Goal: Task Accomplishment & Management: Manage account settings

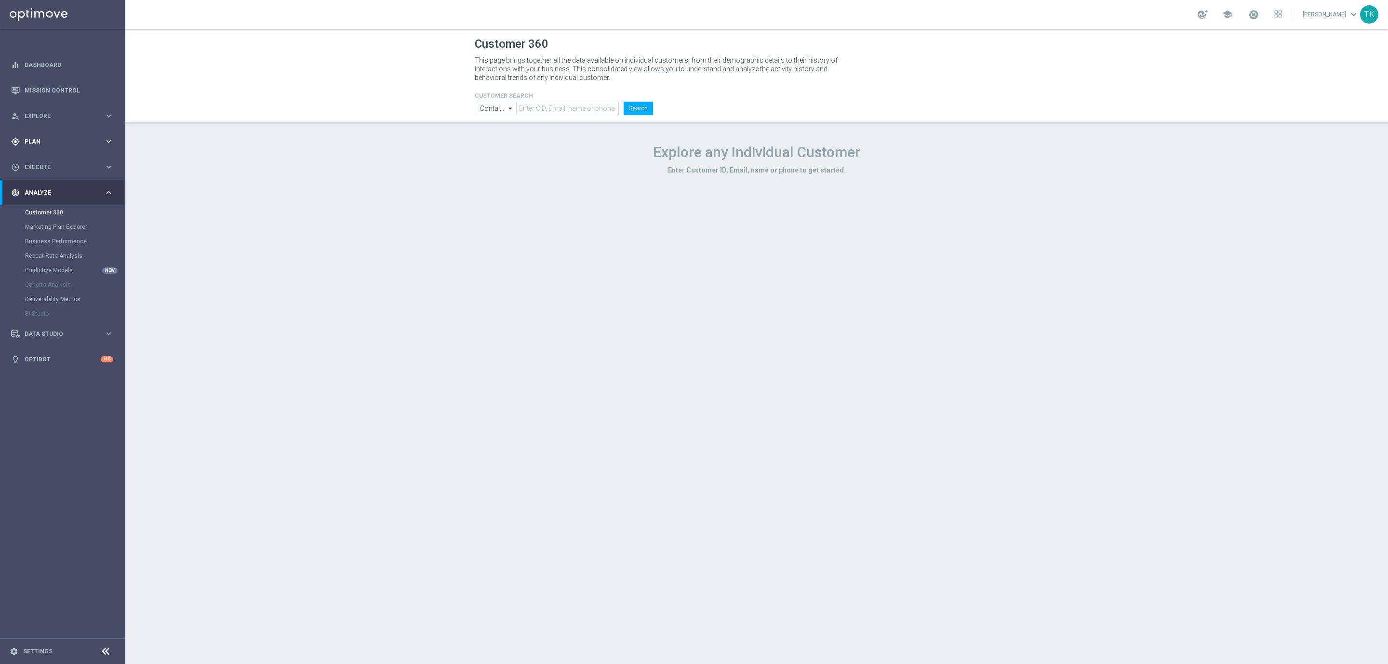
click at [40, 139] on span "Plan" at bounding box center [65, 142] width 80 height 6
click at [42, 162] on link "Target Groups" at bounding box center [62, 162] width 75 height 8
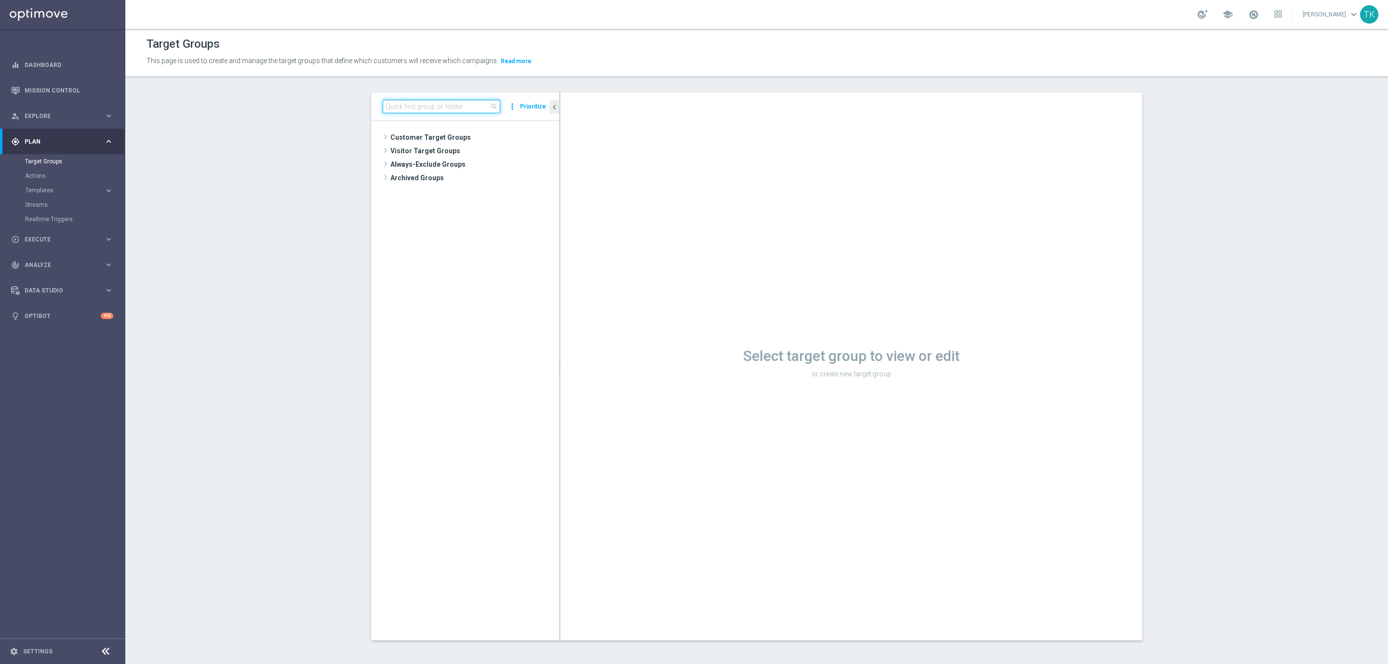
click at [389, 108] on input at bounding box center [442, 106] width 118 height 13
paste input "E_ALL_TARGET_ZBR_2DEPO 100 PLN PREV MONTH_150825"
type input "E_ALL_TARGET_ZBR_2DEPO 100 PLN PREV MONTH_"
click at [483, 214] on div "insert_drive_file E_ALL_TARGET_ZBR_2DEPO 100 PLN PREV MONTH_080825" at bounding box center [492, 218] width 89 height 13
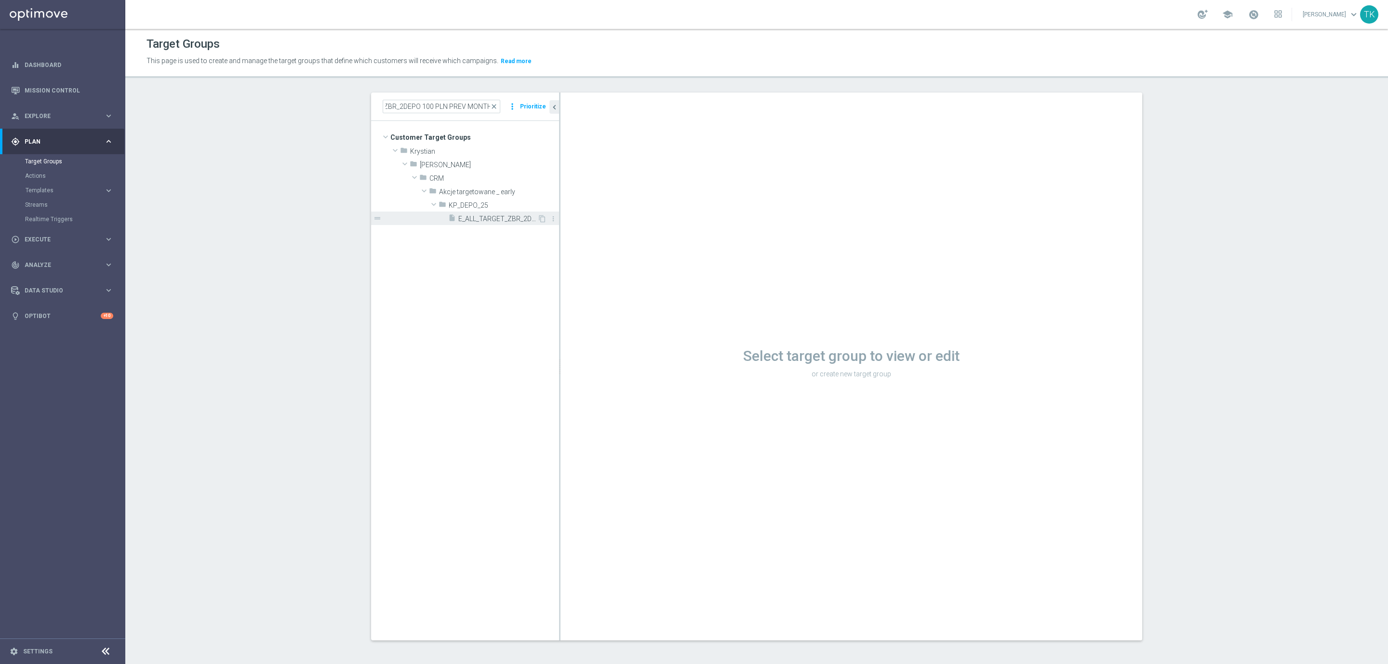
scroll to position [0, 0]
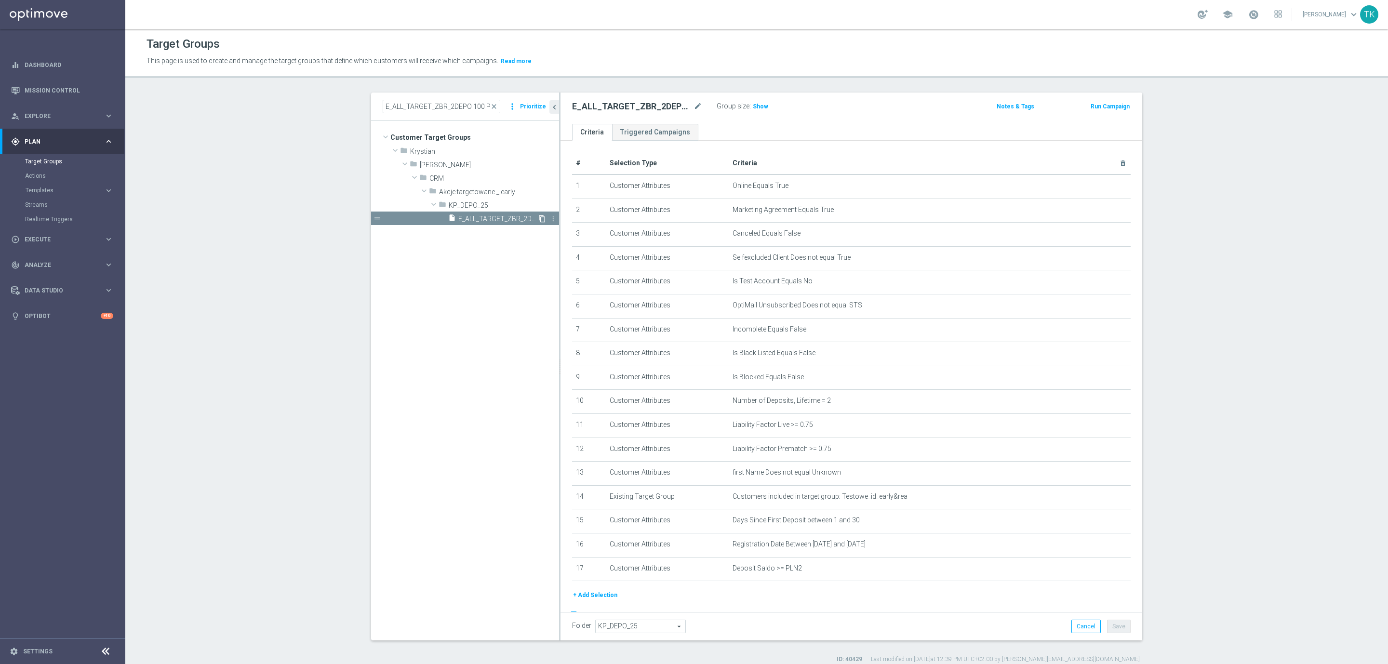
click at [538, 218] on icon "content_copy" at bounding box center [542, 219] width 8 height 8
click at [694, 107] on icon "mode_edit" at bounding box center [698, 107] width 9 height 12
click at [677, 107] on input "E_ALL_TARGET_ZBR_2DEPO 100 PLN PREV MONTH_150825" at bounding box center [637, 107] width 130 height 13
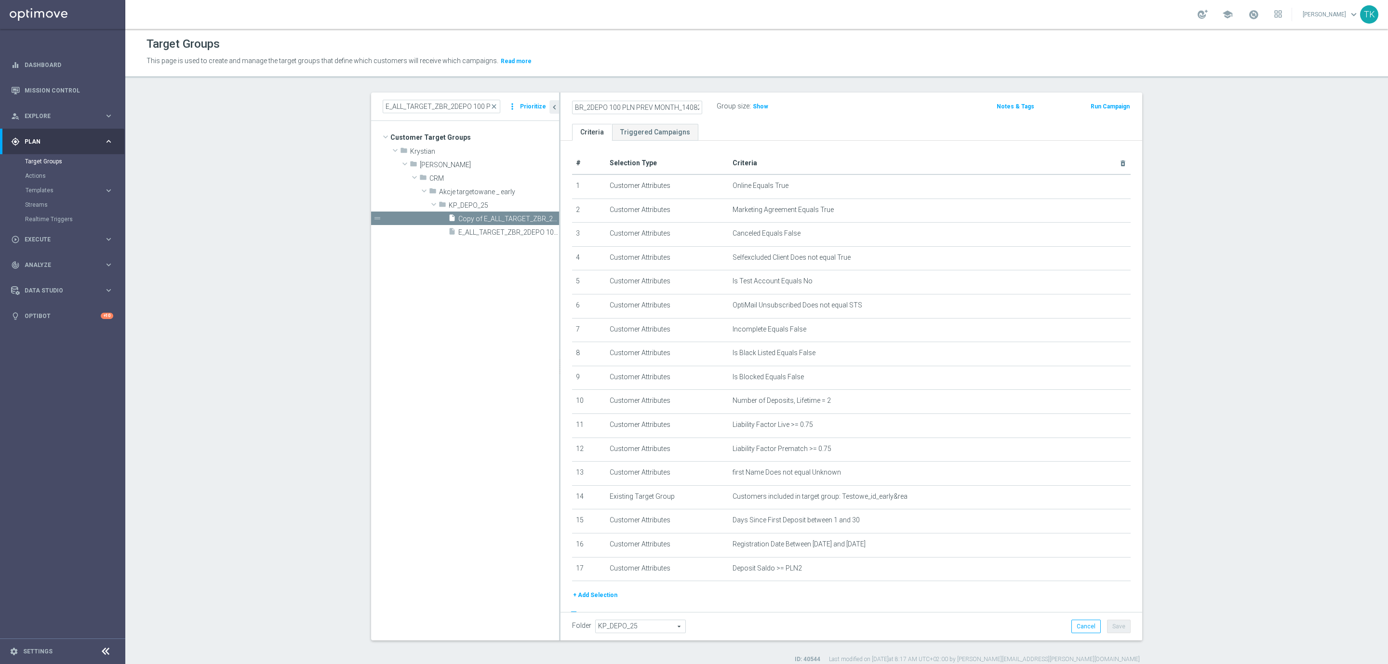
type input "E_ALL_TARGET_ZBR_2DEPO 100 PLN PREV MONTH_140825"
click at [812, 116] on div "E_ALL_TARGET_ZBR_2DEPO 100 PLN PREV MONTH_140825 Group size : Show Notes & Tags…" at bounding box center [852, 108] width 582 height 31
click at [1116, 625] on button "Save" at bounding box center [1119, 626] width 24 height 13
click at [445, 110] on input "E_ALL_TARGET_ZBR_2DEPO 100 PLN PREV MONTH_" at bounding box center [442, 106] width 118 height 13
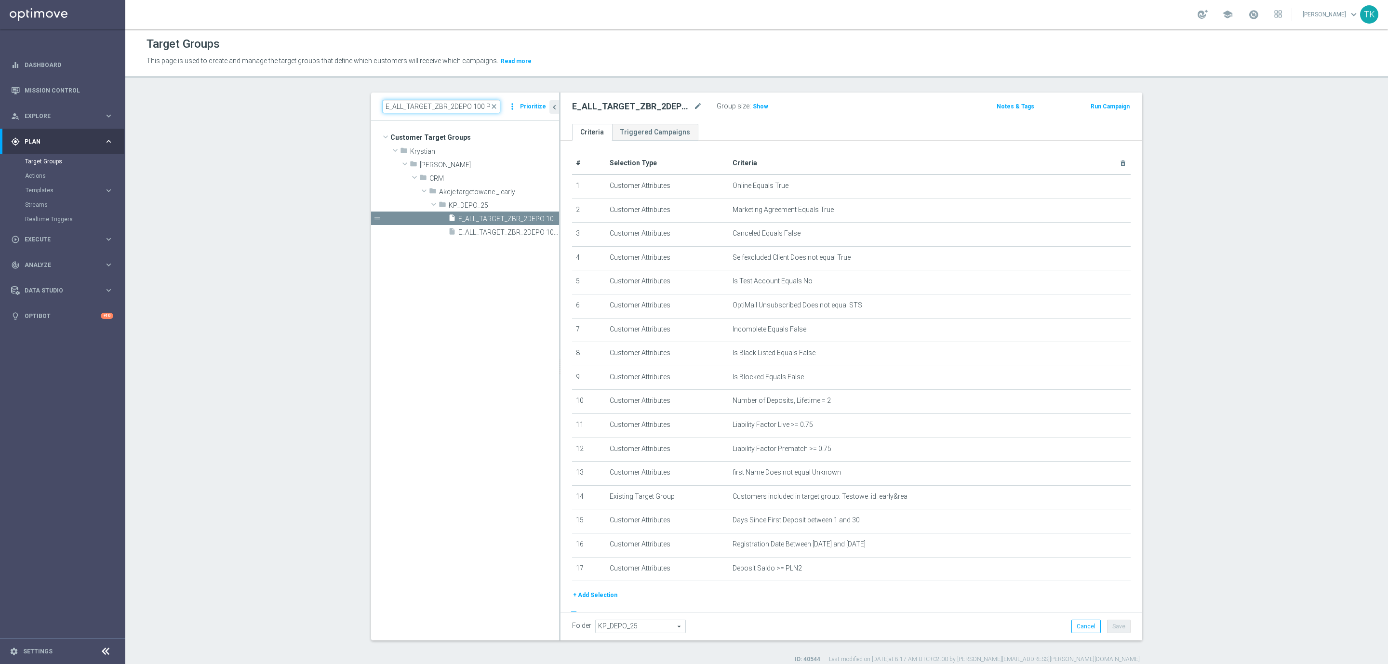
click at [445, 110] on input "E_ALL_TARGET_ZBR_2DEPO 100 PLN PREV MONTH_" at bounding box center [442, 106] width 118 height 13
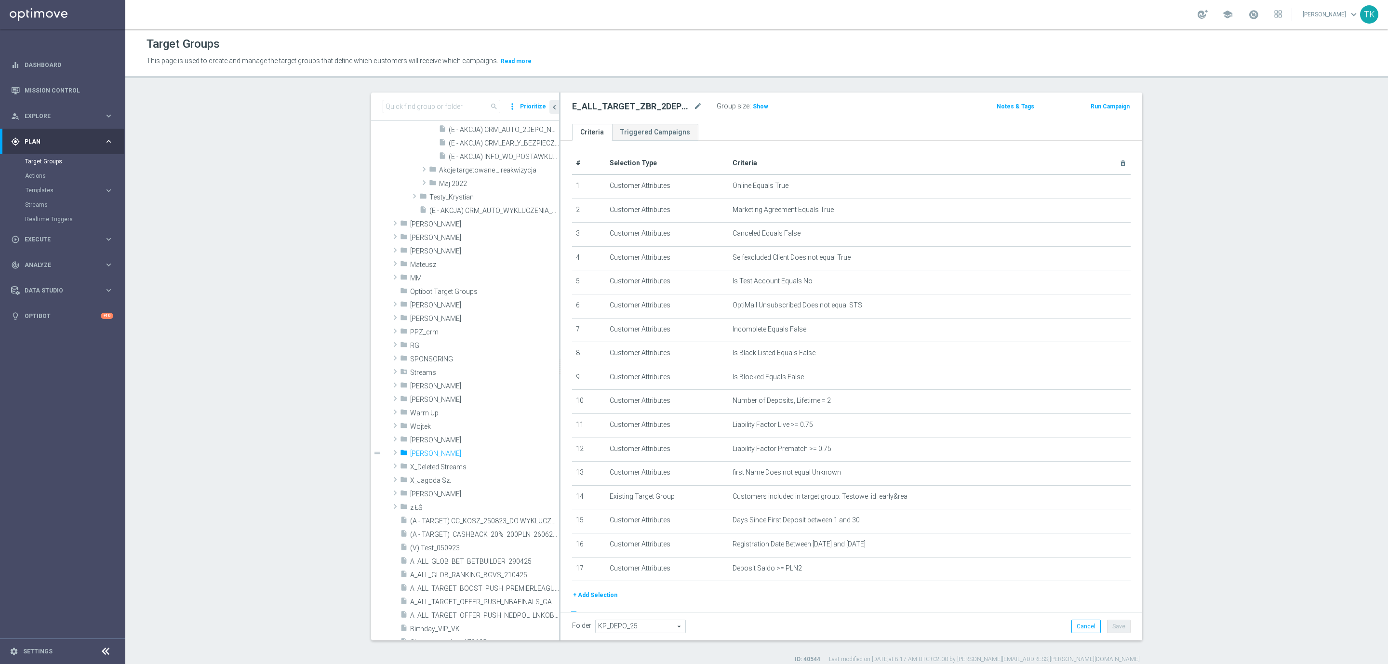
scroll to position [522, 0]
type input "[PERSON_NAME]"
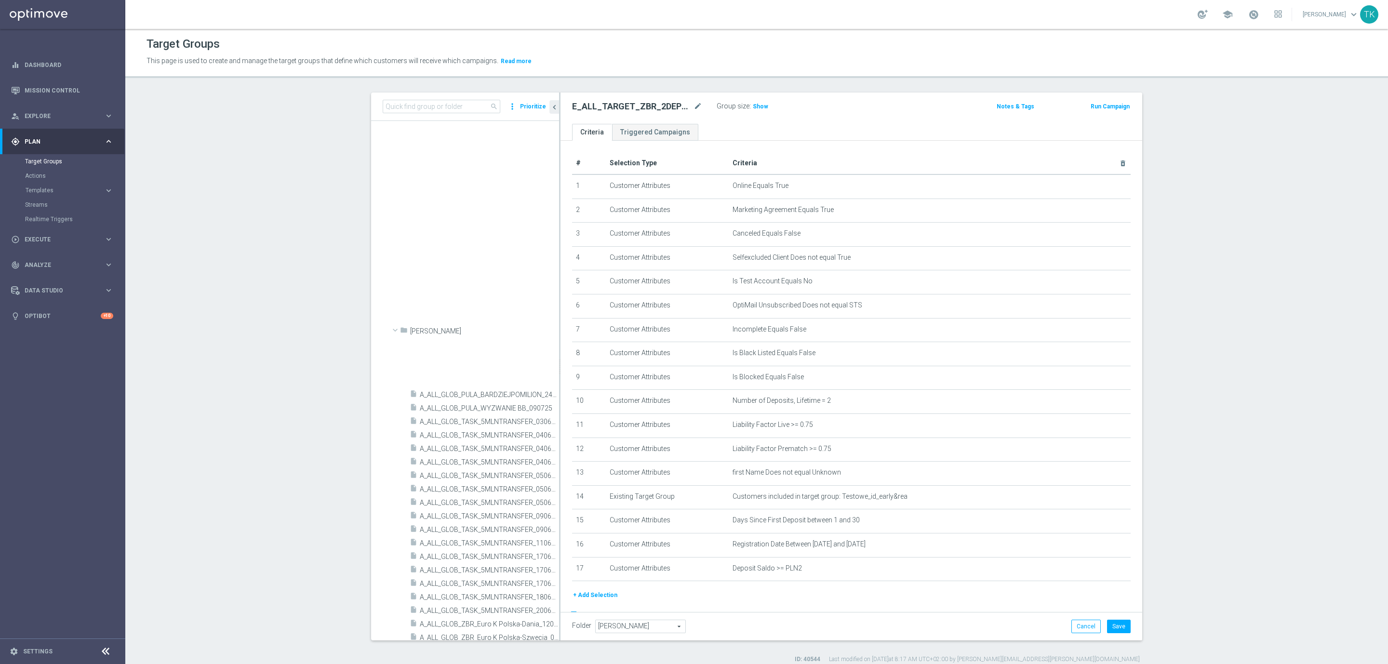
scroll to position [1044, 0]
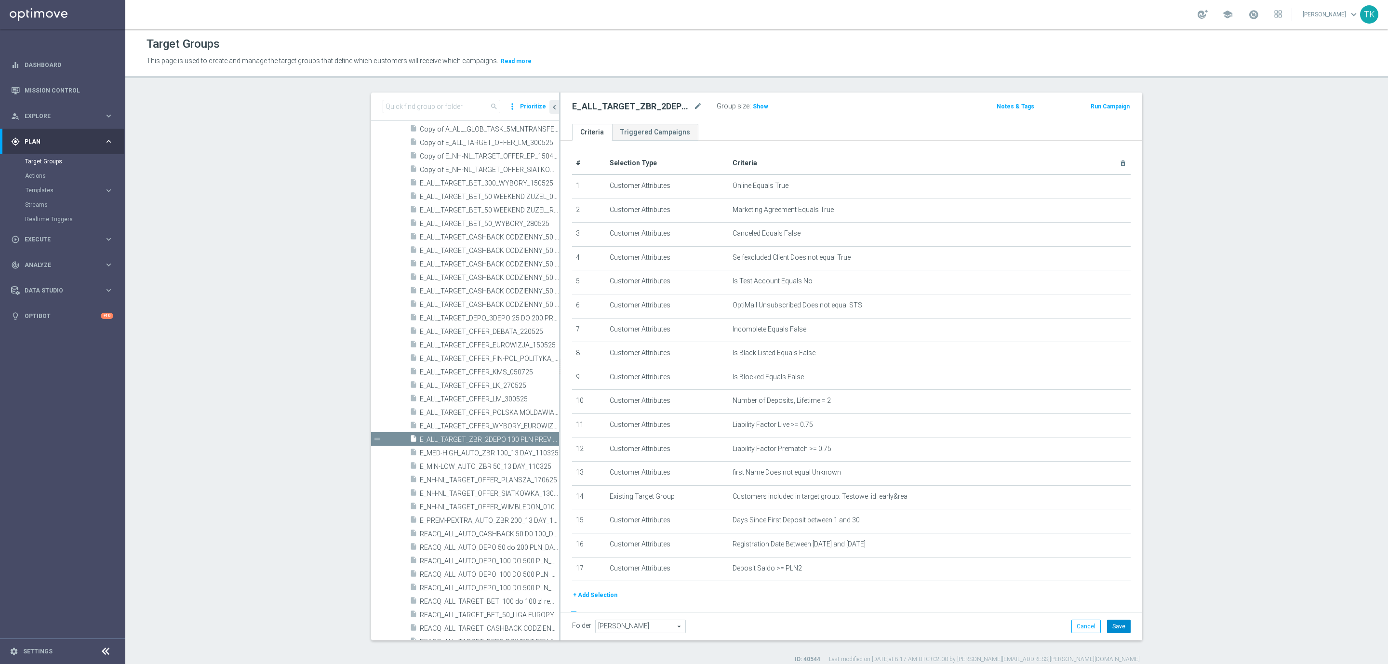
click at [1118, 622] on button "Save" at bounding box center [1119, 626] width 24 height 13
click at [432, 107] on input at bounding box center [442, 106] width 118 height 13
paste input "E_ALL_TARGET_DEPO_3DEPO 25 DO 200 PREV MONTH_150825"
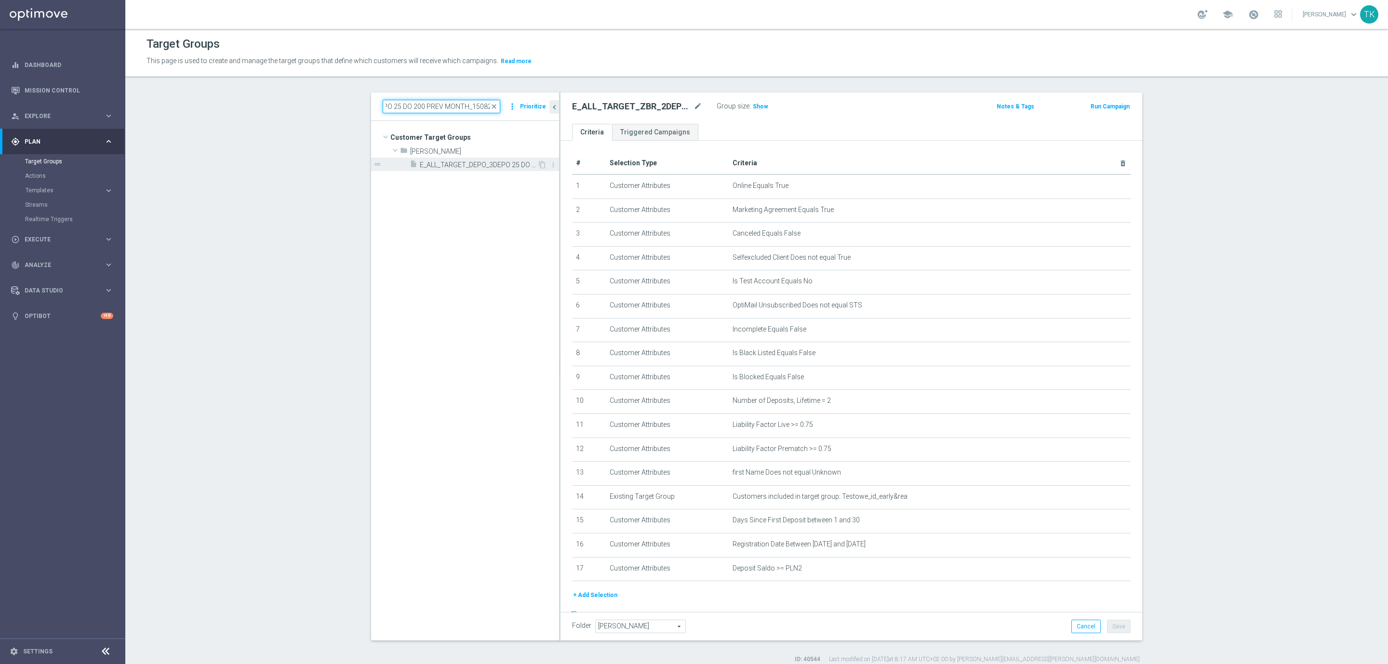
scroll to position [0, 0]
type input "E_ALL_TARGET_DEPO_3DEPO 25 DO 200 PREV MONTH_150825"
click at [485, 163] on span "E_ALL_TARGET_DEPO_3DEPO 25 DO 200 PREV MONTH_150825" at bounding box center [479, 165] width 118 height 8
click at [694, 105] on icon "mode_edit" at bounding box center [698, 107] width 9 height 12
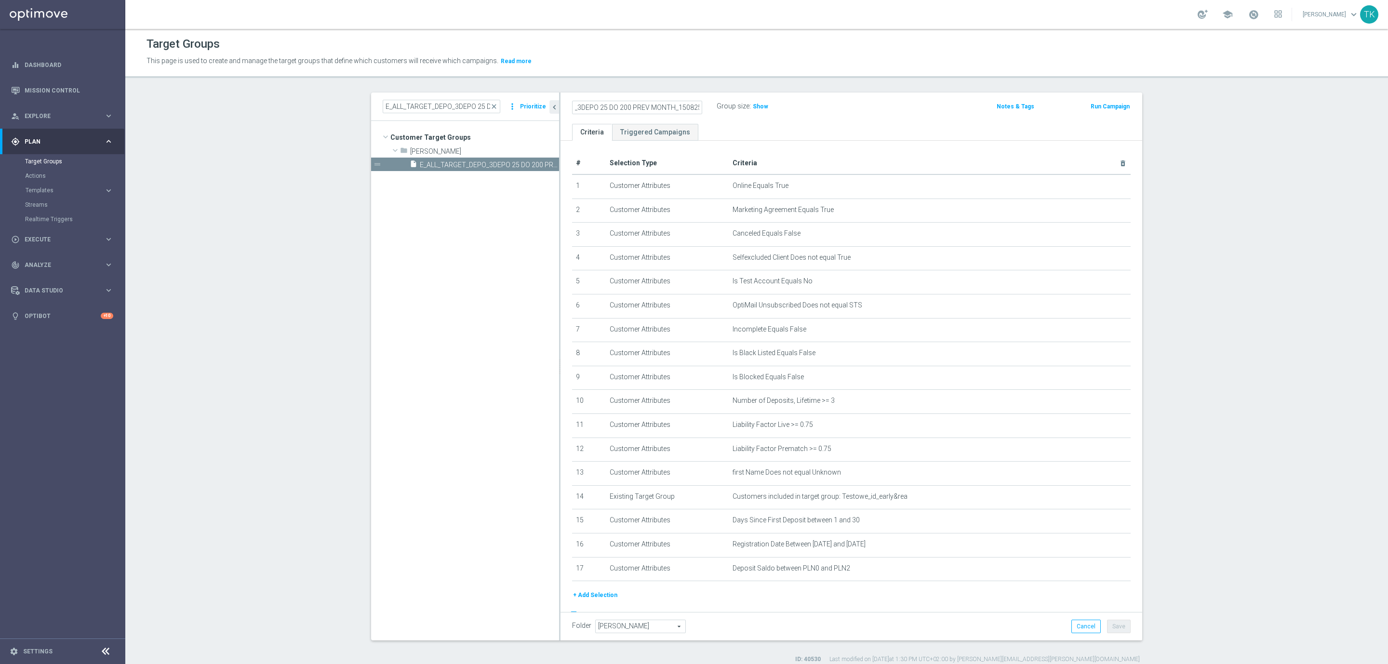
click at [664, 112] on input "E_ALL_TARGET_DEPO_3DEPO 25 DO 200 PREV MONTH_150825" at bounding box center [637, 107] width 130 height 13
click at [677, 110] on input "E_ALL_TARGET_DEPO_3DEPO 25 DO 200 PREV MONTH_150825" at bounding box center [637, 107] width 130 height 13
click at [668, 103] on input "E_ALL_TARGET_DEPO_3DEPO 25 DO 200 PREV MONTH_150825" at bounding box center [637, 107] width 130 height 13
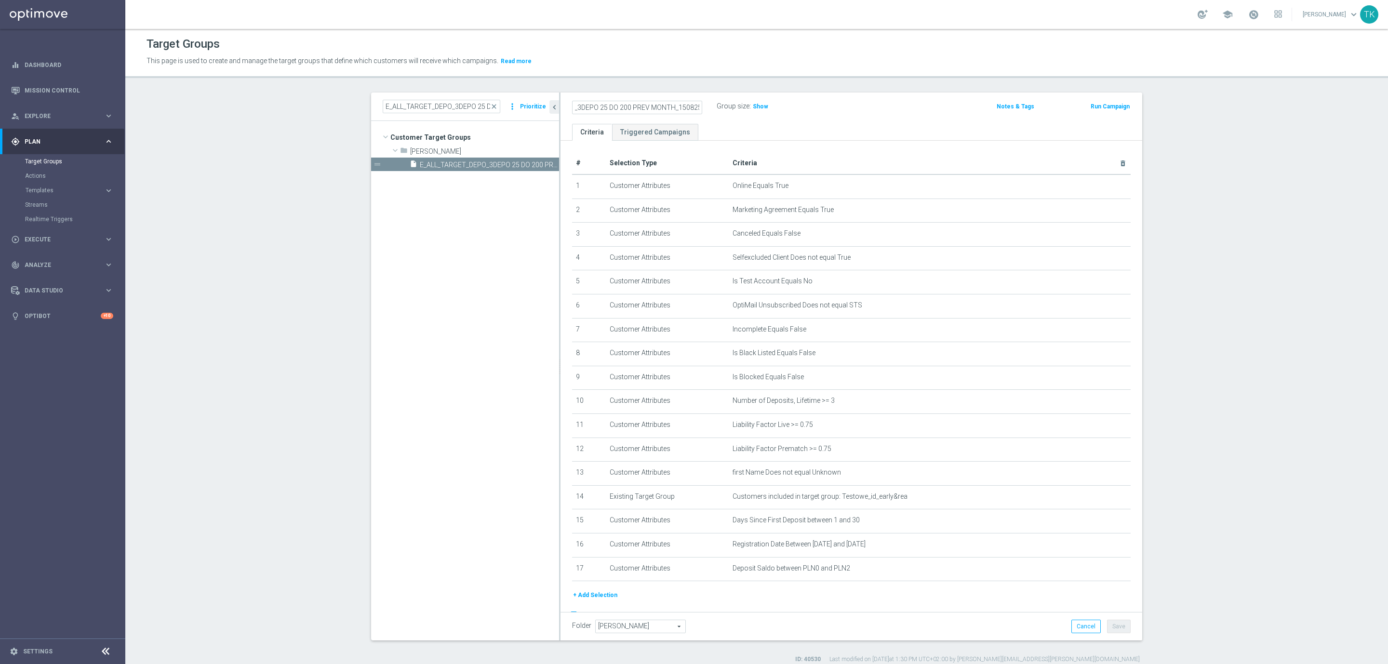
click at [680, 105] on input "E_ALL_TARGET_DEPO_3DEPO 25 DO 200 PREV MONTH_150825" at bounding box center [637, 107] width 130 height 13
type input "E_ALL_TARGET_DEPO_3DEPO 25 DO 200 PREV MONTH_140825"
click at [810, 124] on ul "Criteria Triggered Campaigns" at bounding box center [852, 132] width 582 height 17
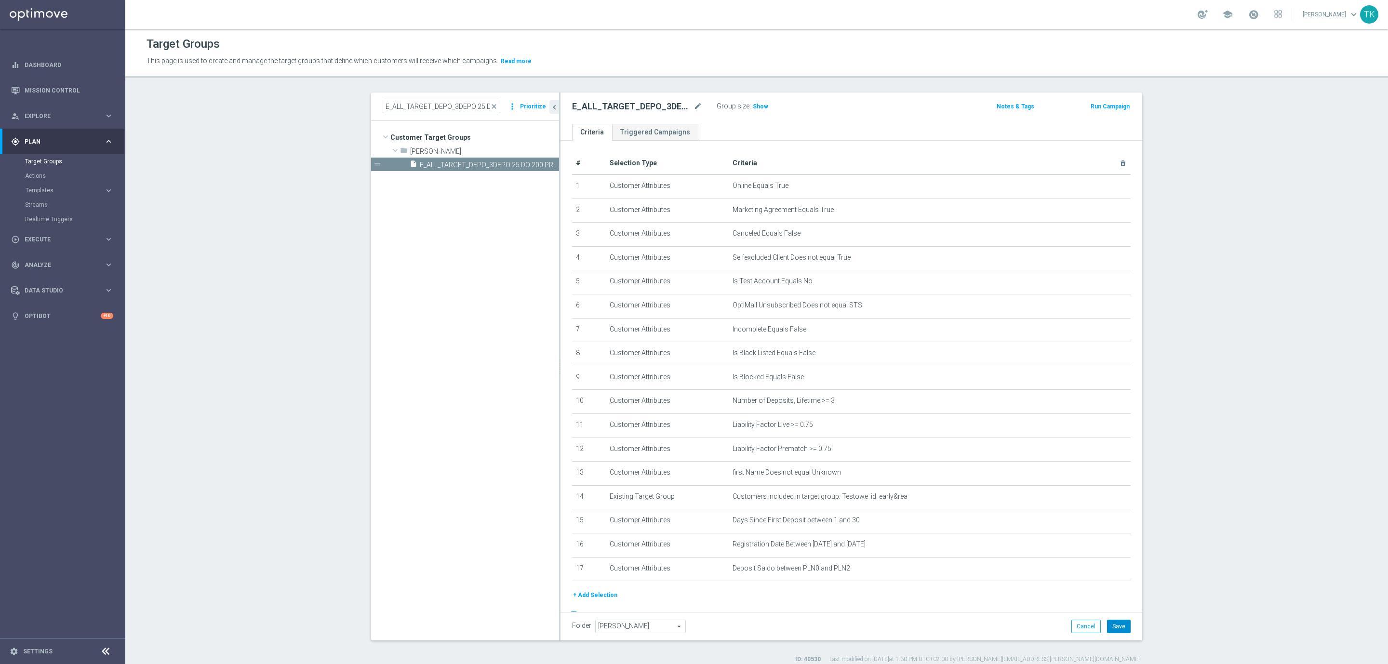
click at [1121, 624] on button "Save" at bounding box center [1119, 626] width 24 height 13
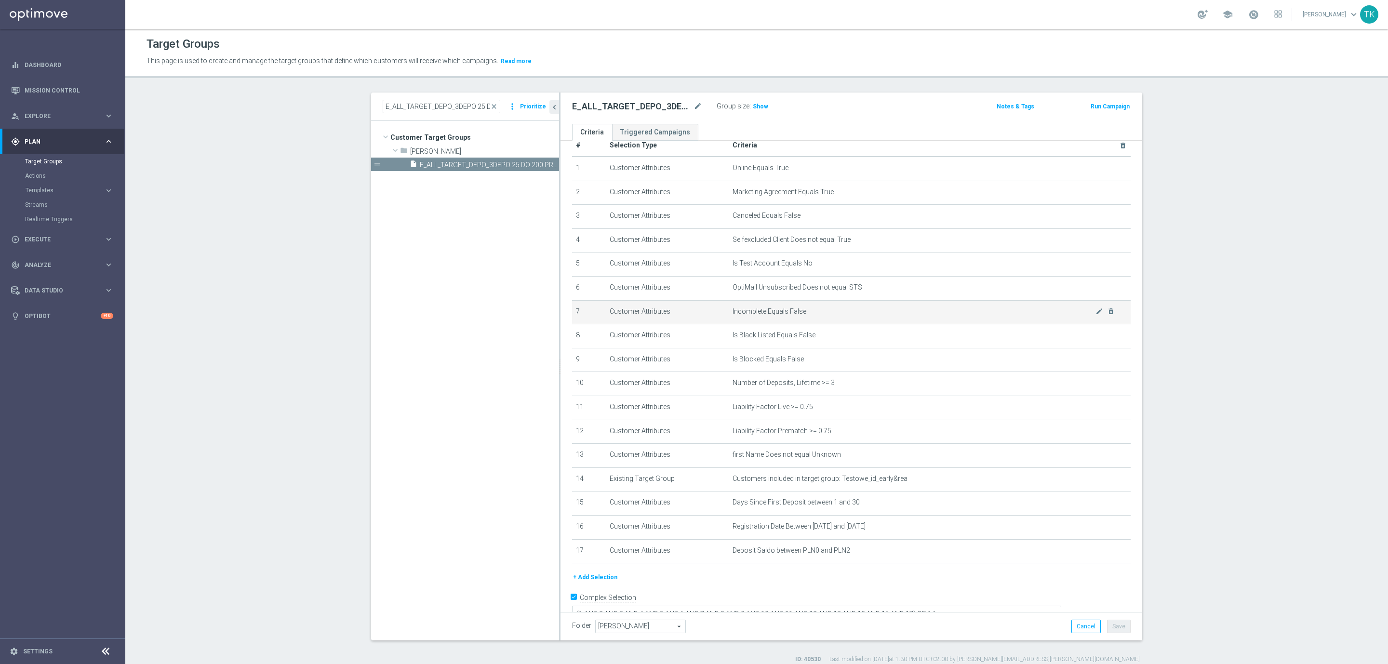
scroll to position [26, 0]
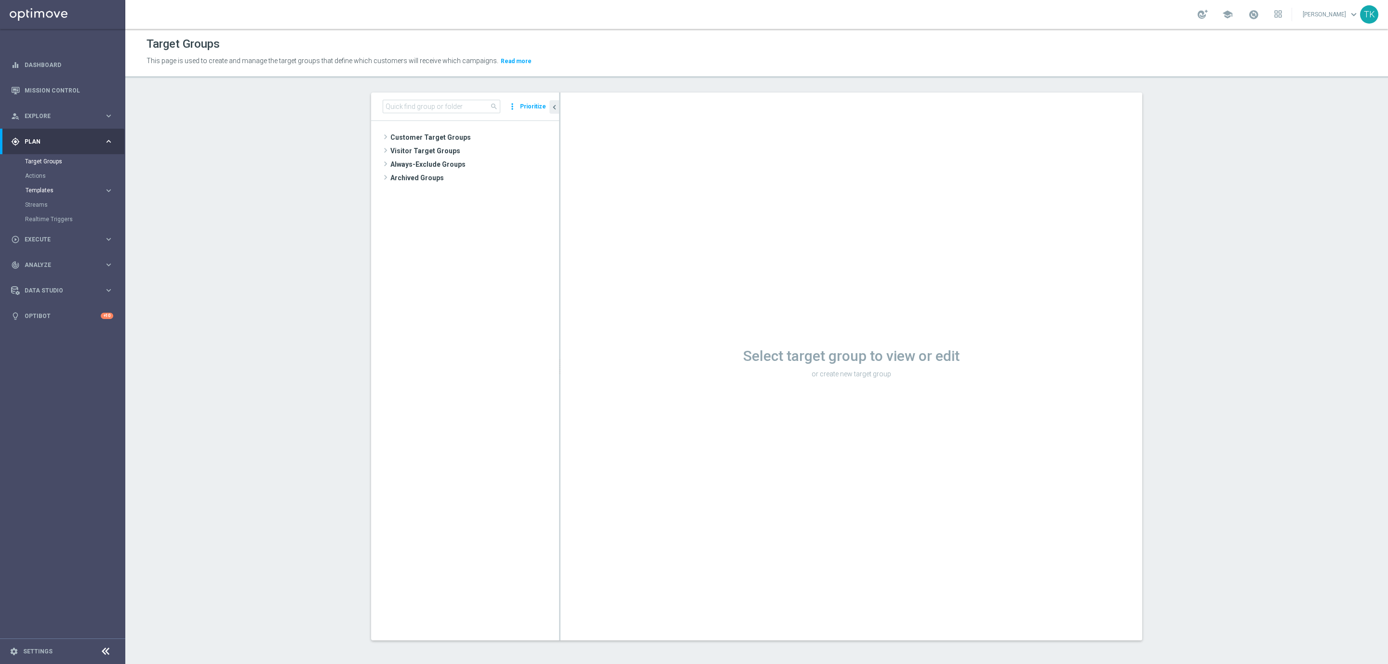
click at [42, 190] on span "Templates" at bounding box center [60, 190] width 69 height 6
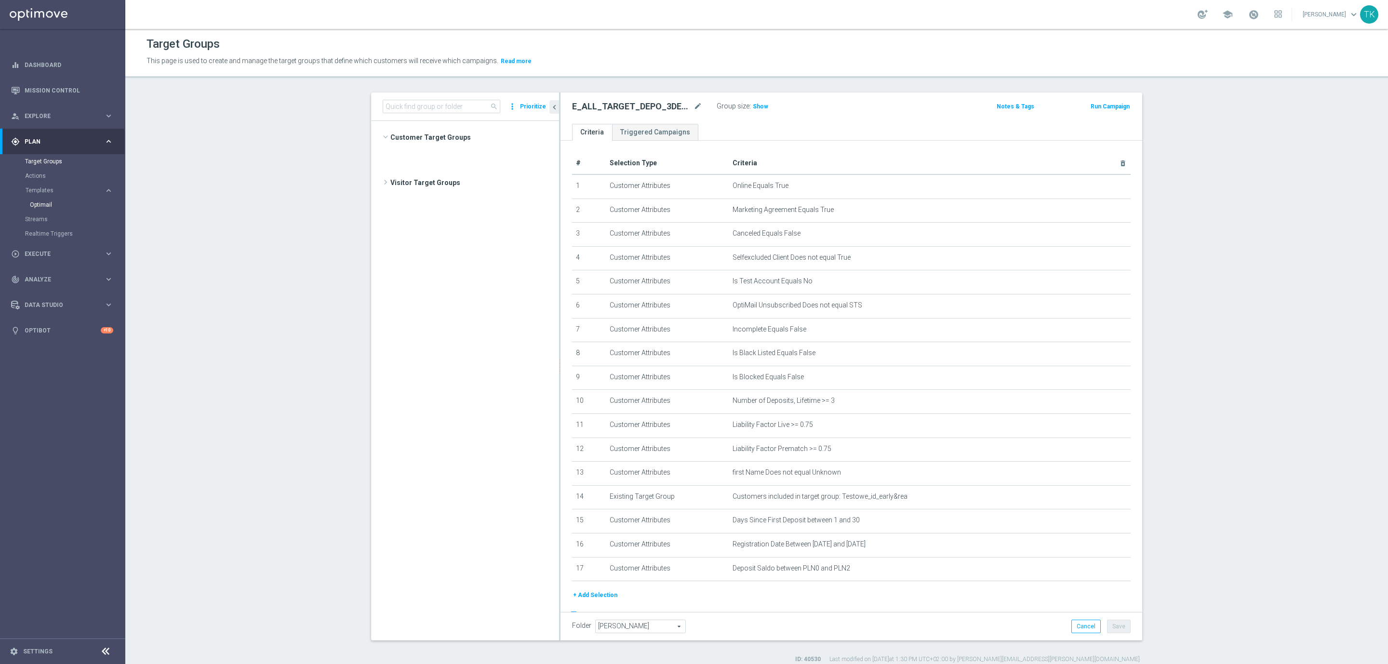
scroll to position [593, 0]
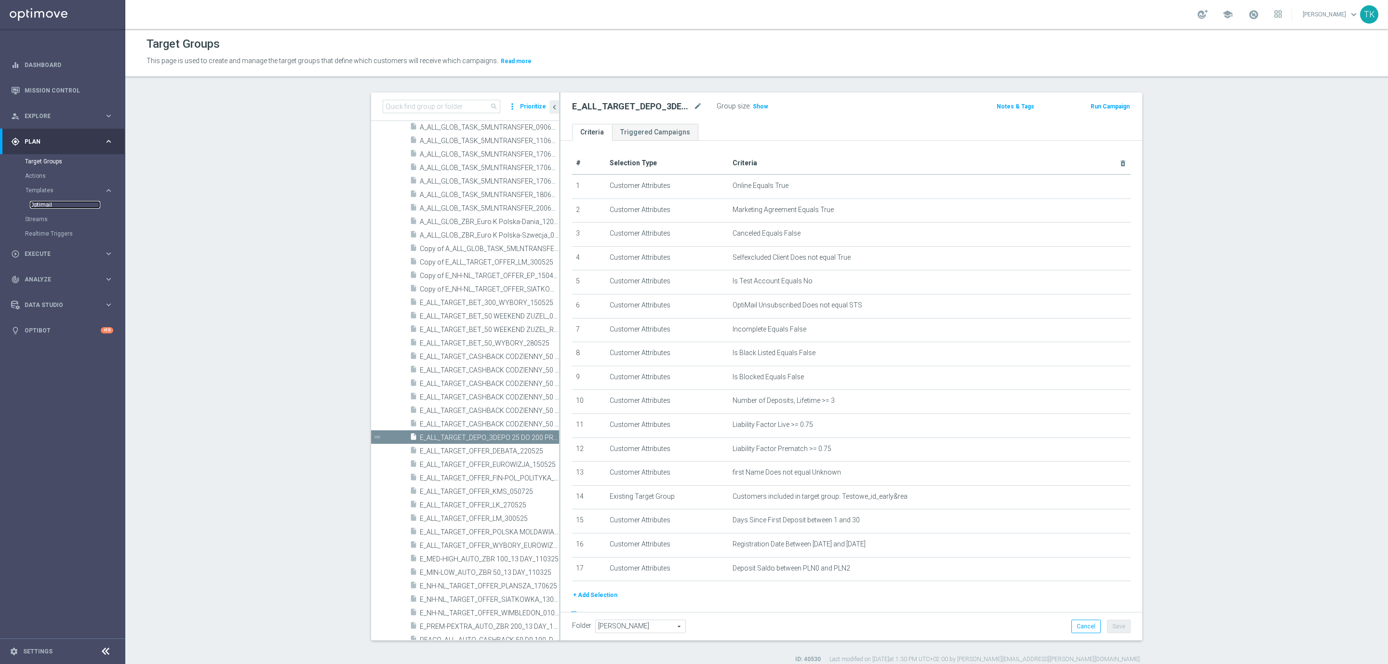
click at [40, 207] on link "Optimail" at bounding box center [65, 205] width 70 height 8
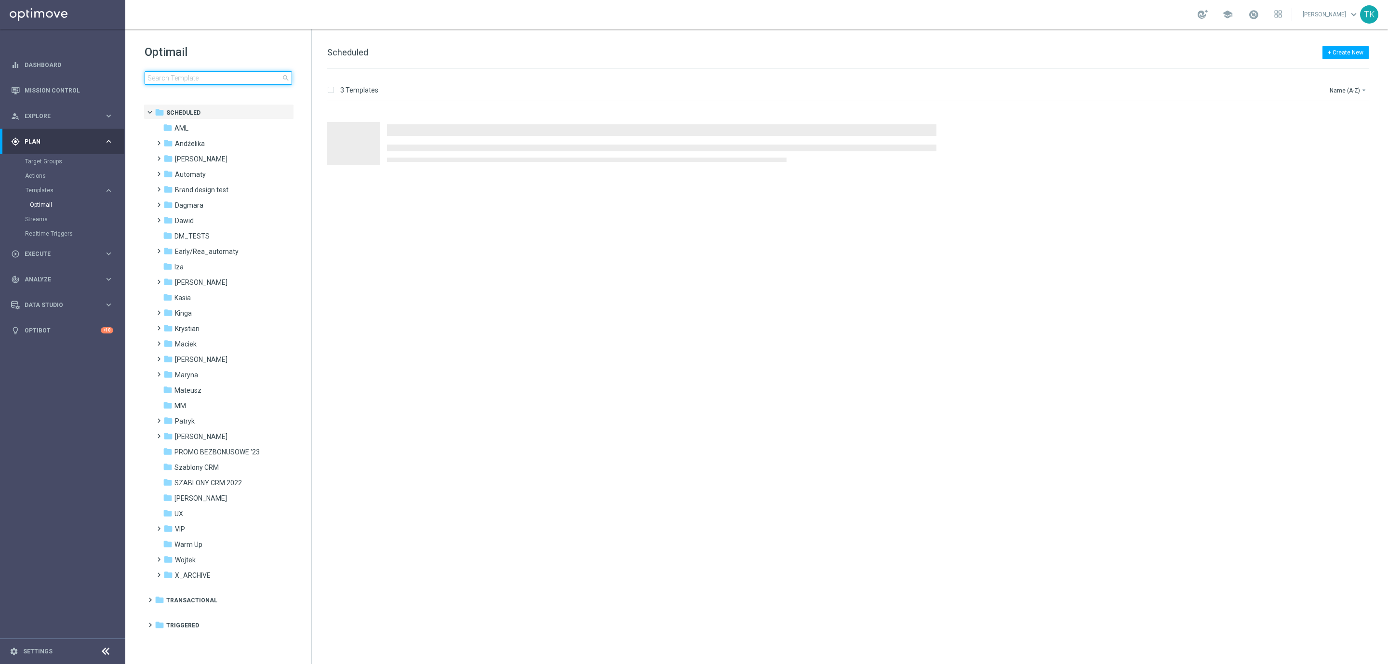
click at [184, 72] on input at bounding box center [218, 77] width 147 height 13
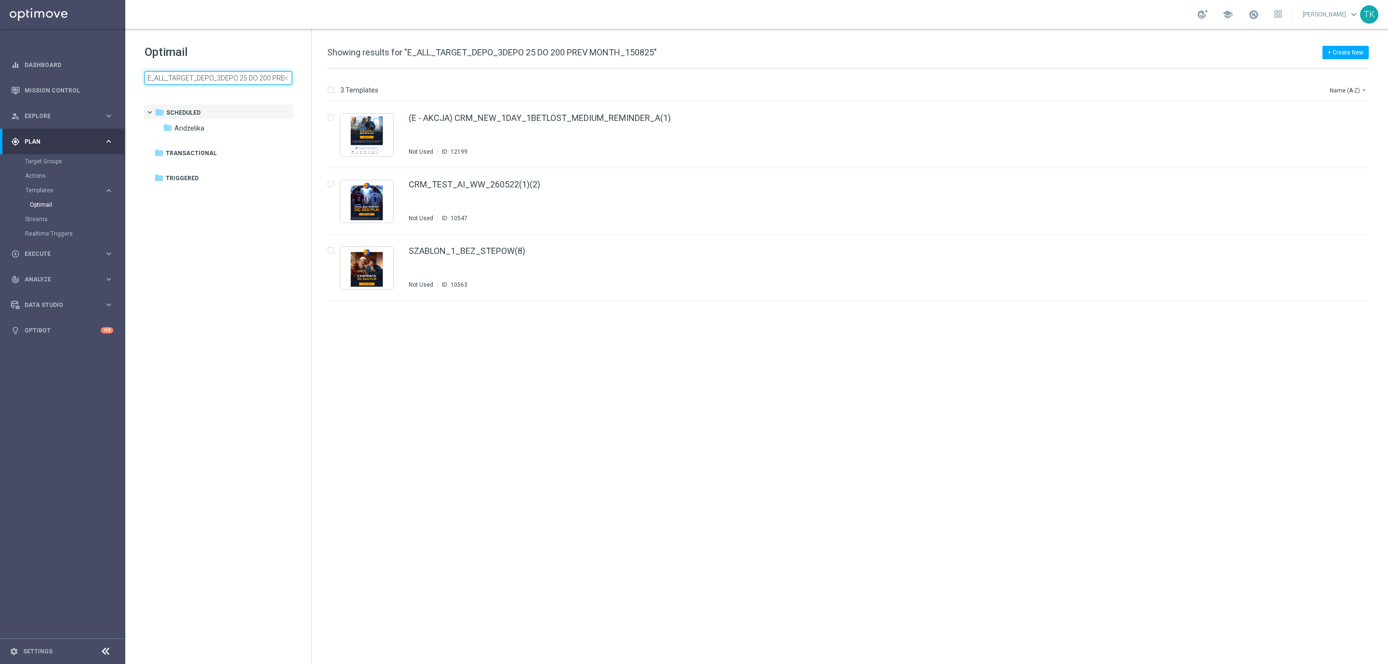
scroll to position [0, 54]
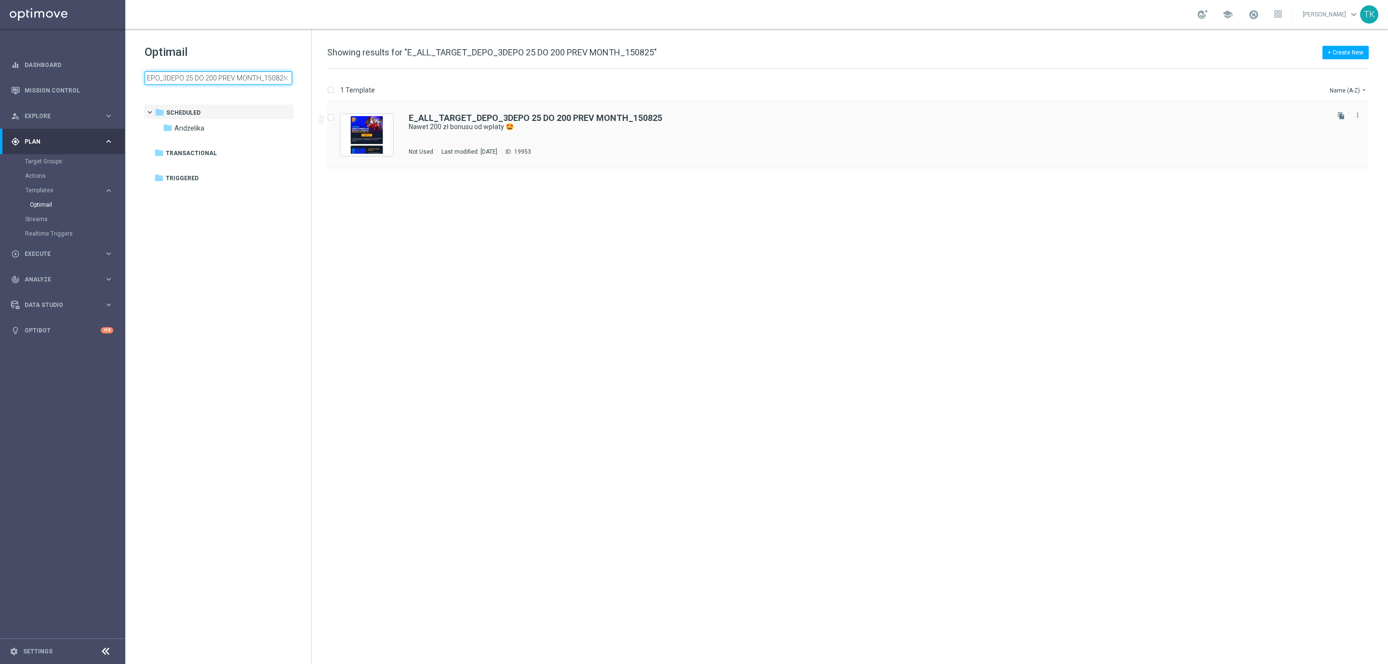
type input "E_ALL_TARGET_DEPO_3DEPO 25 DO 200 PREV MONTH_150825"
click at [638, 132] on div "E_ALL_TARGET_DEPO_3DEPO 25 DO 200 PREV MONTH_150825 Nawet 200 zł bonusu od wpła…" at bounding box center [868, 135] width 919 height 42
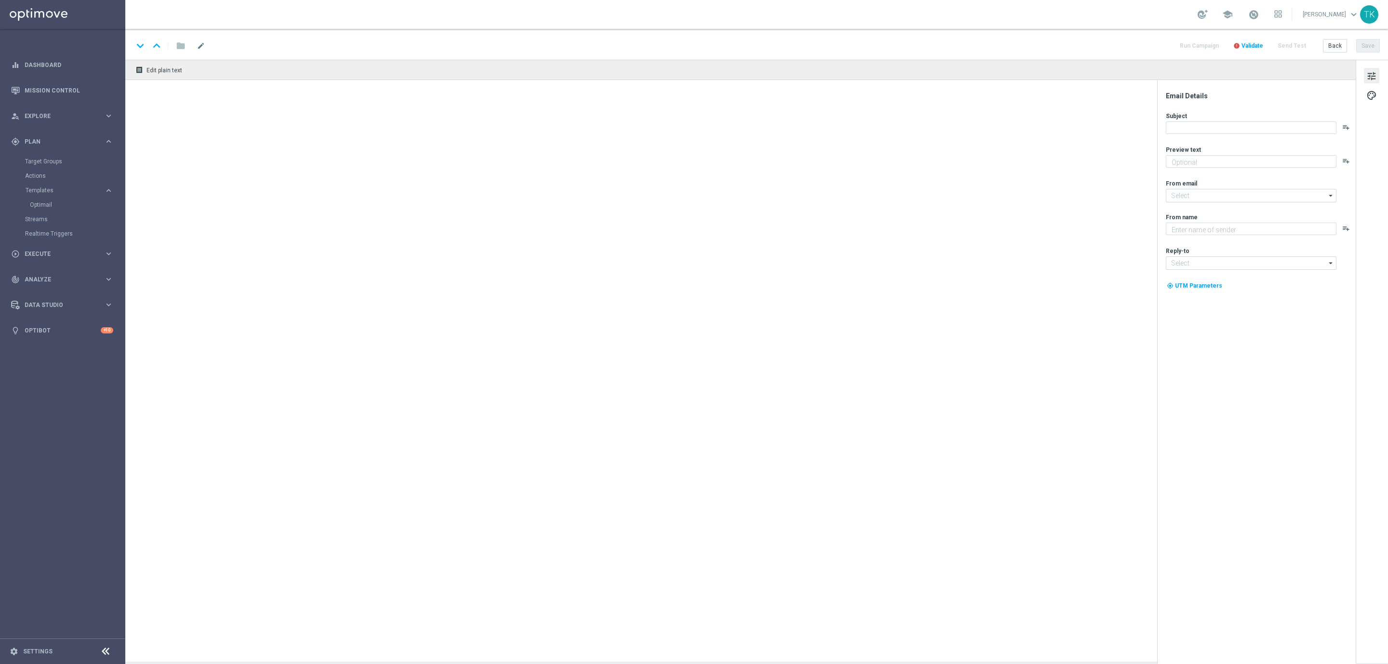
type input "E_ALL_TARGET_DEPO_3DEPO 25 DO 200 PREV MONTH_150825"
type textarea "Dołącz do akcji i zgarnij ekstra kasę na weekend 💸➡️"
type input "oferta@sts.pl"
type textarea "STS"
type input "kontakt@sts.pl"
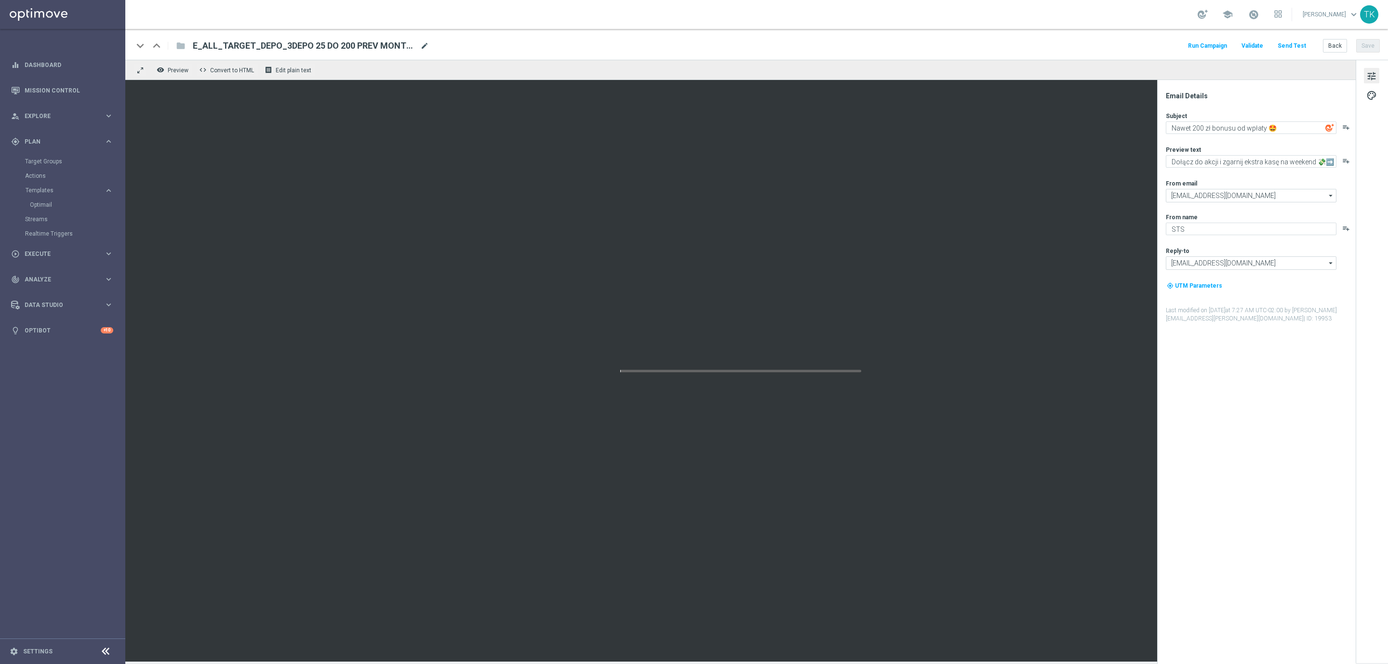
click at [424, 45] on span "mode_edit" at bounding box center [424, 45] width 9 height 9
click at [375, 49] on input "E_ALL_TARGET_DEPO_3DEPO 25 DO 200 PREV MONTH_150825" at bounding box center [312, 46] width 239 height 13
type input "E_ALL_TARGET_DEPO_3DEPO 25 DO 200 PREV MONTH_140825"
click at [1364, 46] on button "Save" at bounding box center [1368, 45] width 24 height 13
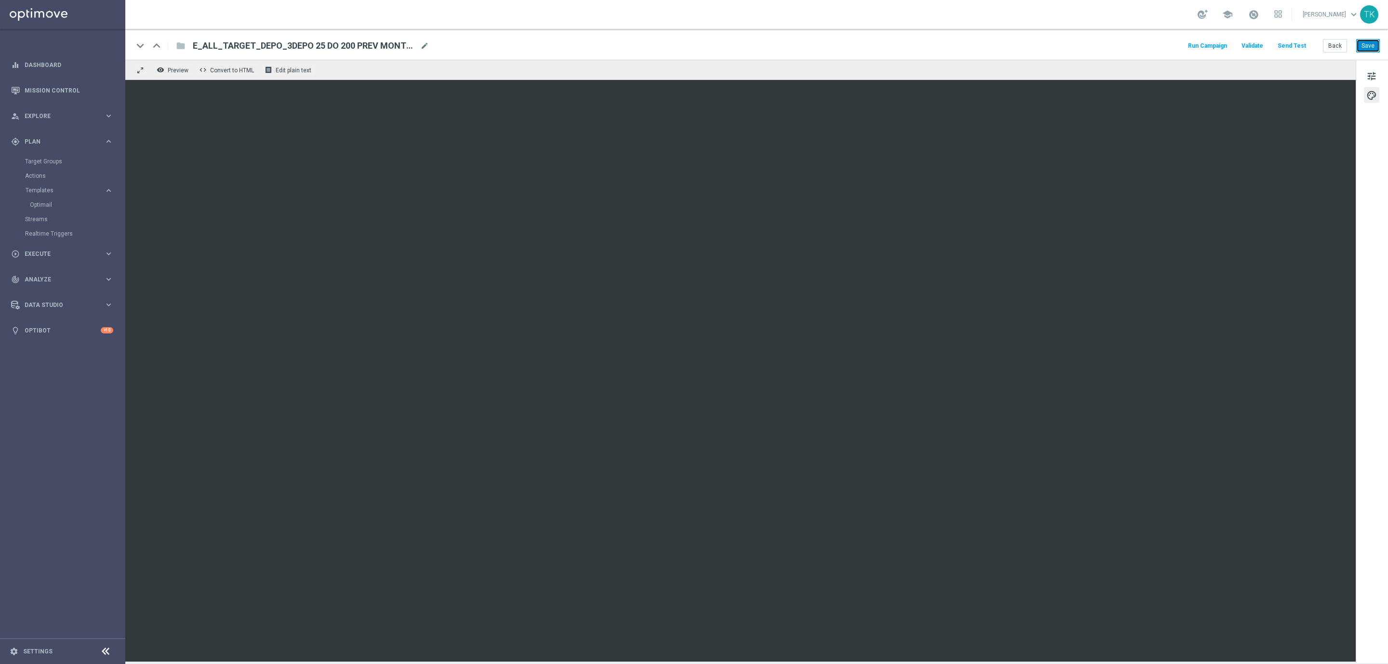
click at [1375, 42] on button "Save" at bounding box center [1368, 45] width 24 height 13
click at [1377, 44] on button "Save" at bounding box center [1368, 45] width 24 height 13
